Goal: Task Accomplishment & Management: Manage account settings

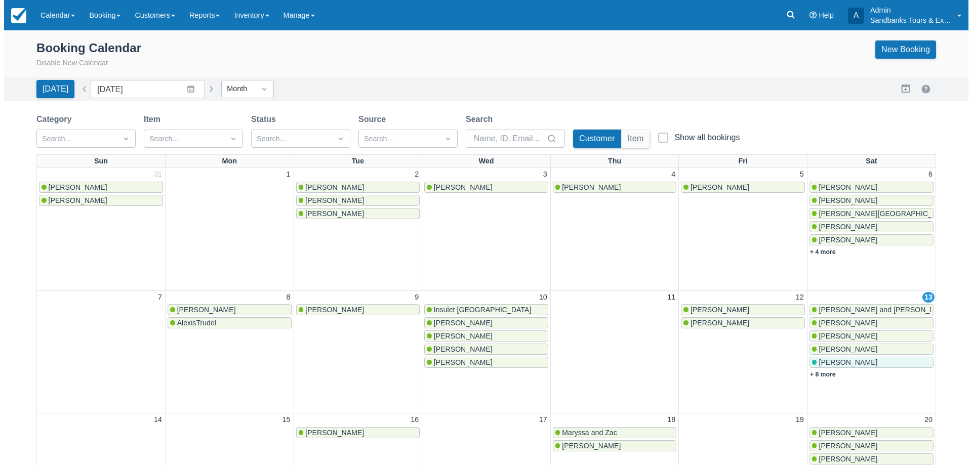
scroll to position [101, 0]
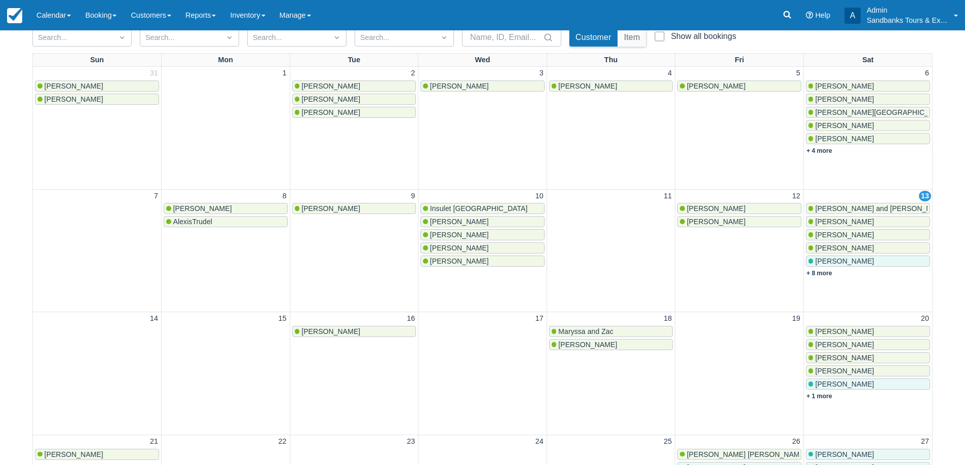
click at [825, 261] on span "[PERSON_NAME]" at bounding box center [844, 261] width 59 height 8
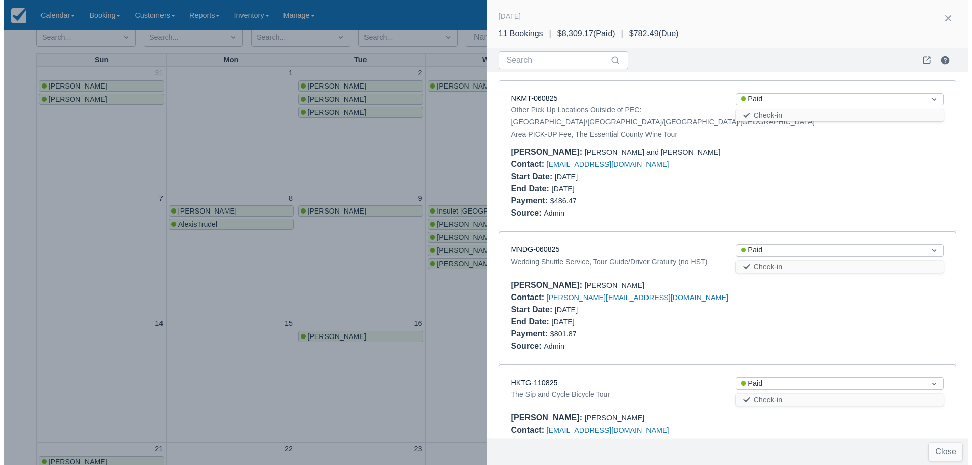
scroll to position [565, 0]
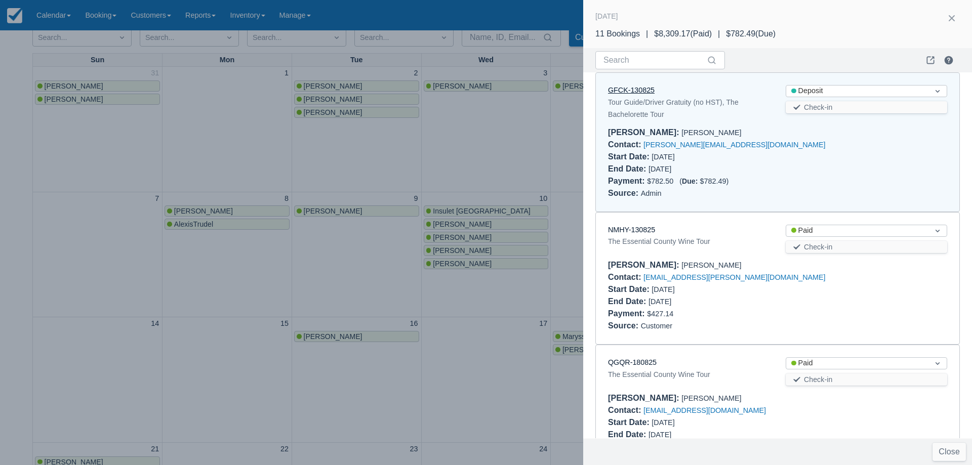
click at [647, 90] on link "GFCK-130825" at bounding box center [631, 90] width 47 height 8
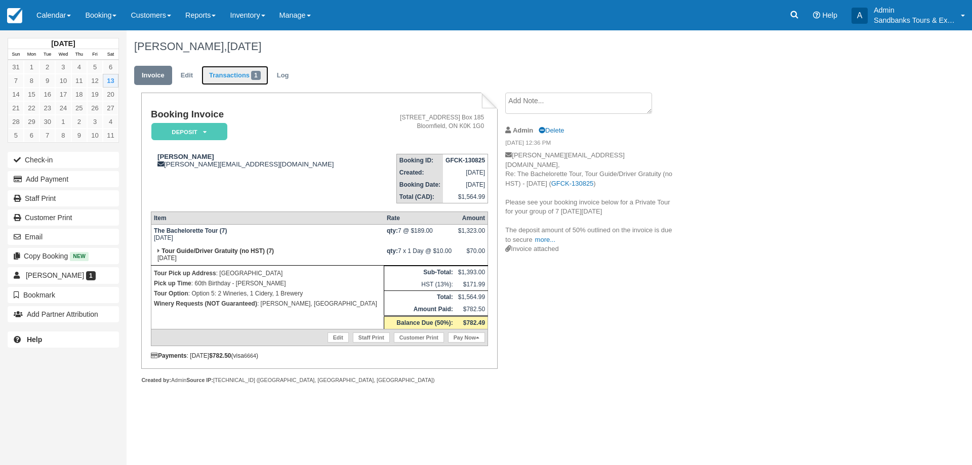
click at [216, 71] on link "Transactions 1" at bounding box center [235, 76] width 67 height 20
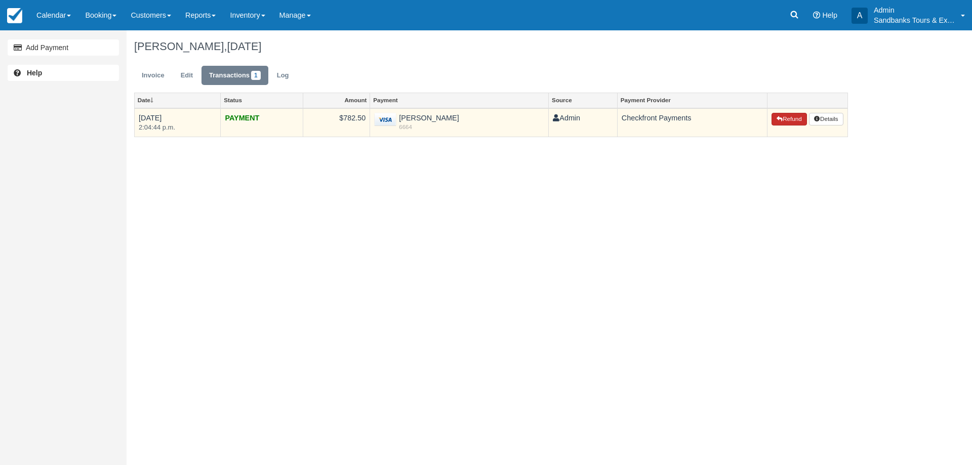
click at [780, 118] on button "Refund" at bounding box center [789, 119] width 35 height 13
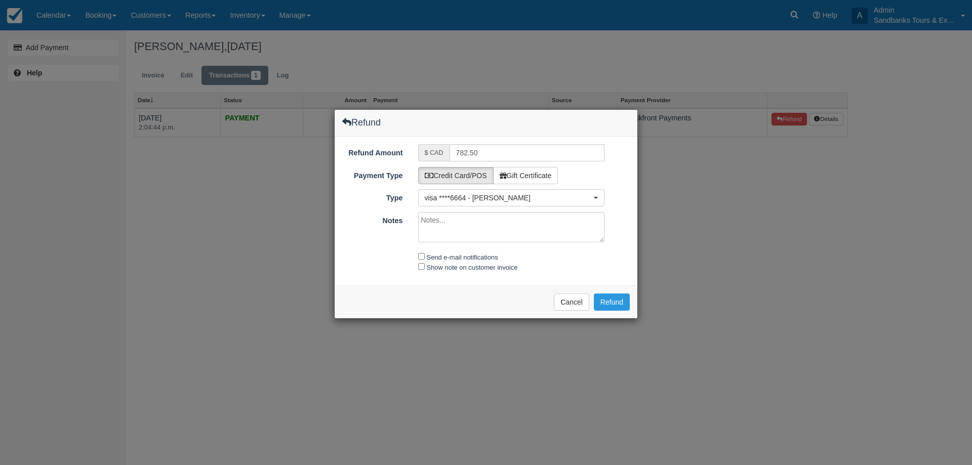
click at [612, 293] on div "Please wait while the refund is processed ... Cancel Refund" at bounding box center [486, 302] width 303 height 33
click at [613, 303] on button "Refund" at bounding box center [612, 302] width 36 height 17
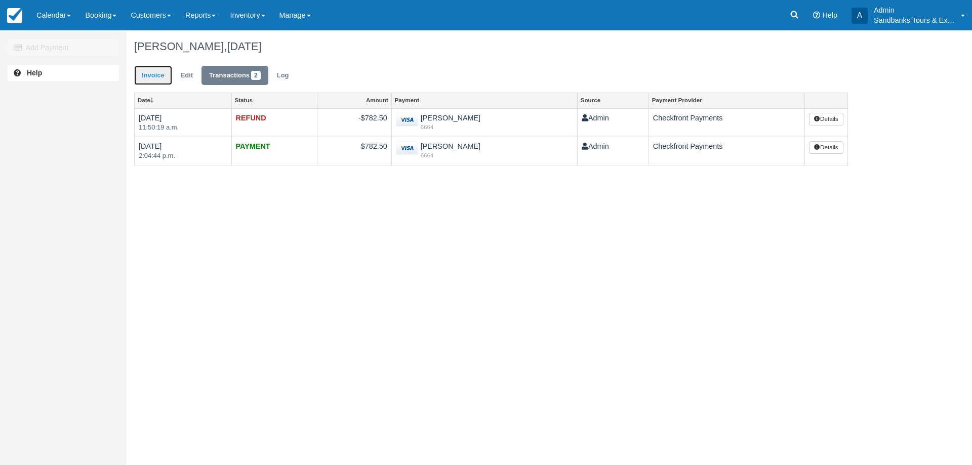
click at [159, 77] on link "Invoice" at bounding box center [153, 76] width 38 height 20
